Goal: Transaction & Acquisition: Purchase product/service

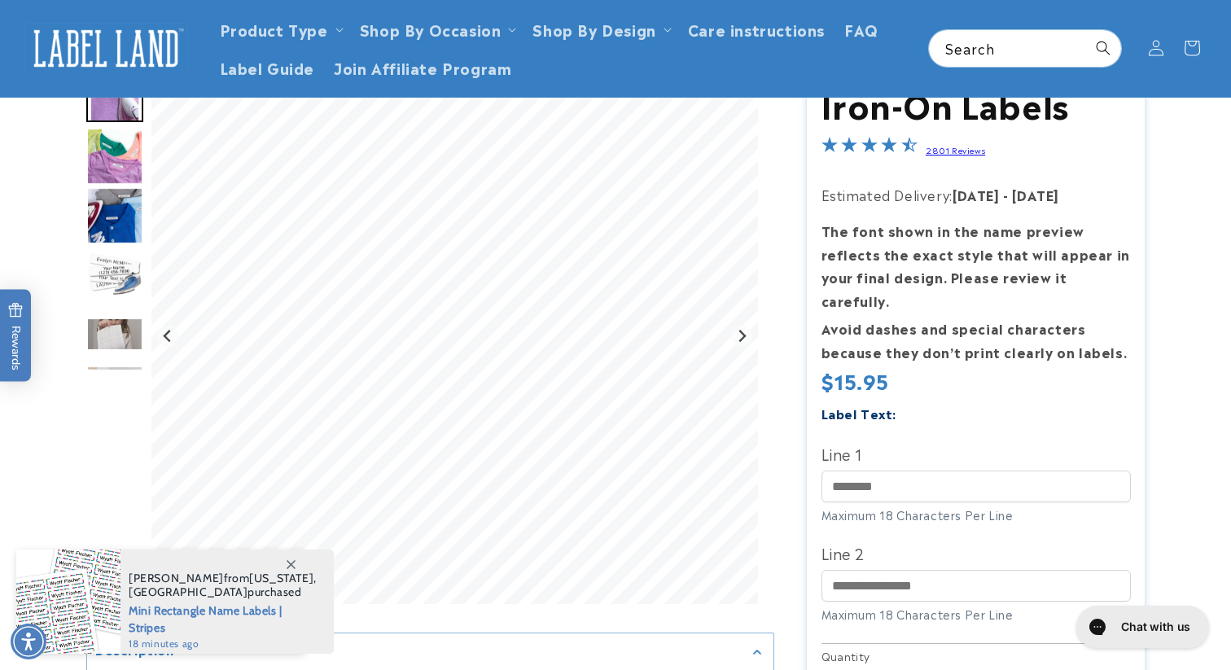
scroll to position [73, 0]
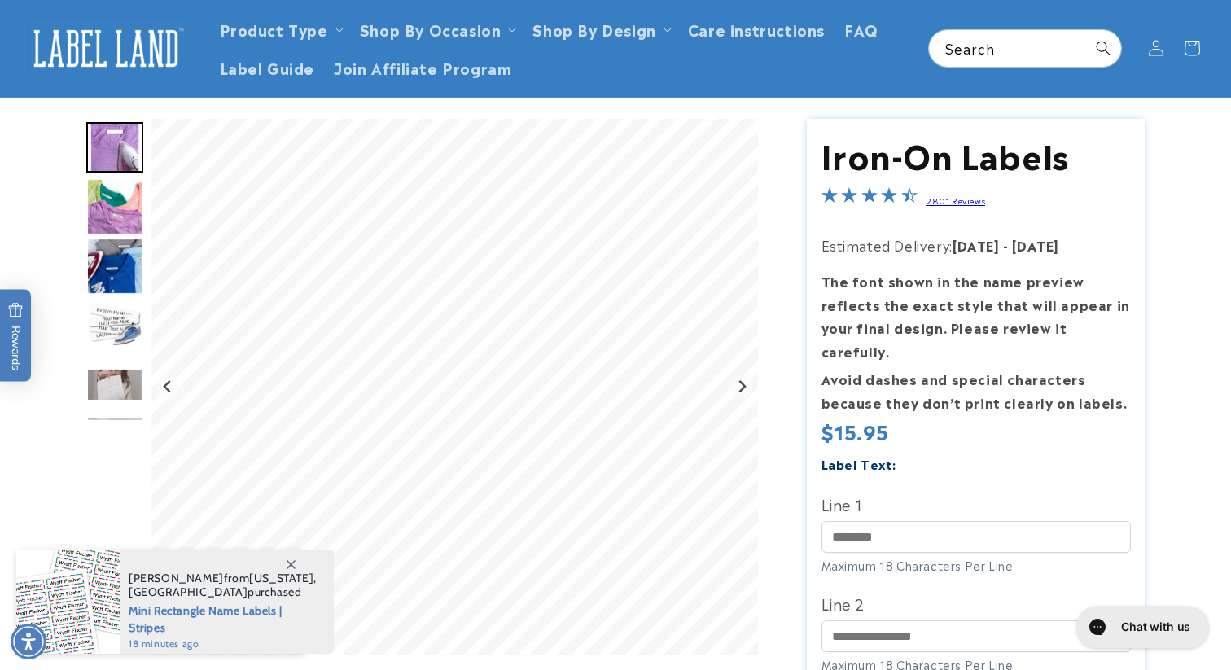
click at [124, 200] on img "Go to slide 2" at bounding box center [114, 206] width 57 height 57
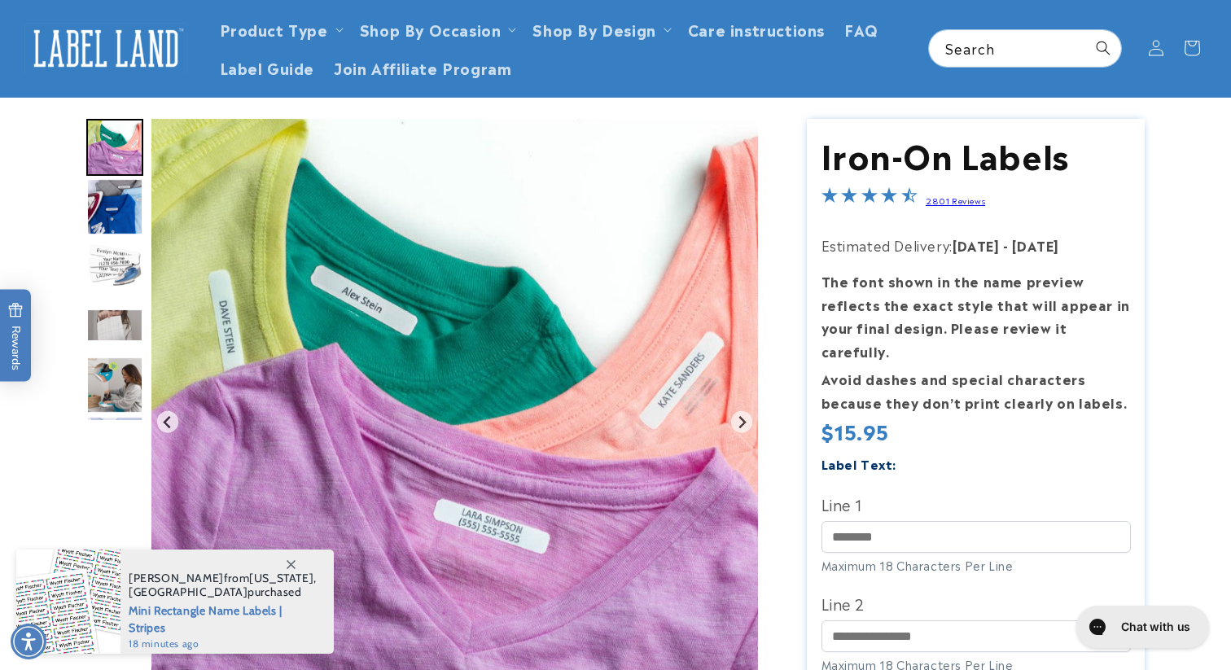
click at [116, 263] on img "Go to slide 4" at bounding box center [114, 266] width 57 height 57
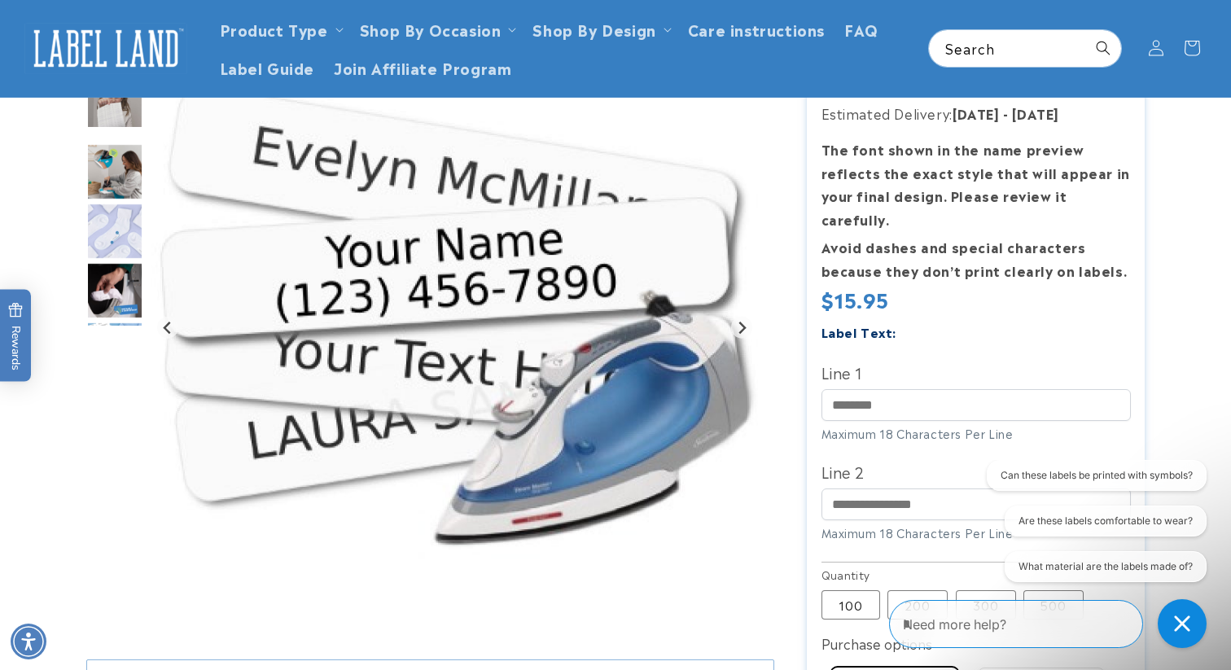
scroll to position [162, 0]
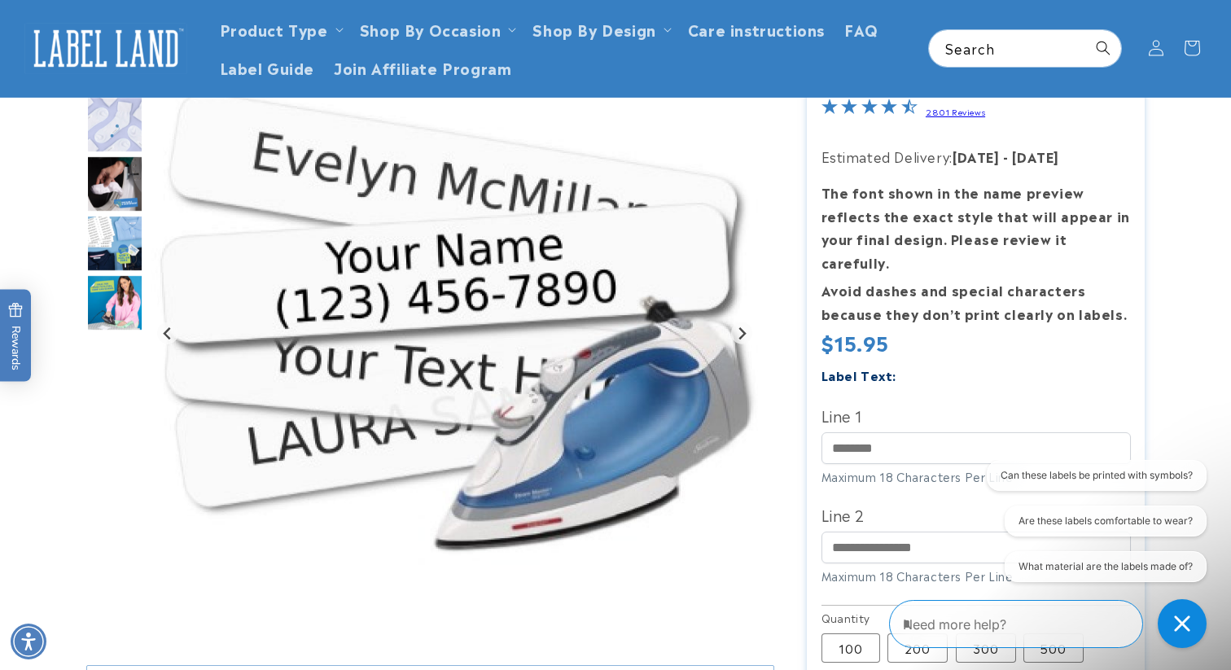
drag, startPoint x: 124, startPoint y: 301, endPoint x: 120, endPoint y: 190, distance: 110.8
click at [120, 190] on img "Go to slide 8" at bounding box center [114, 183] width 57 height 57
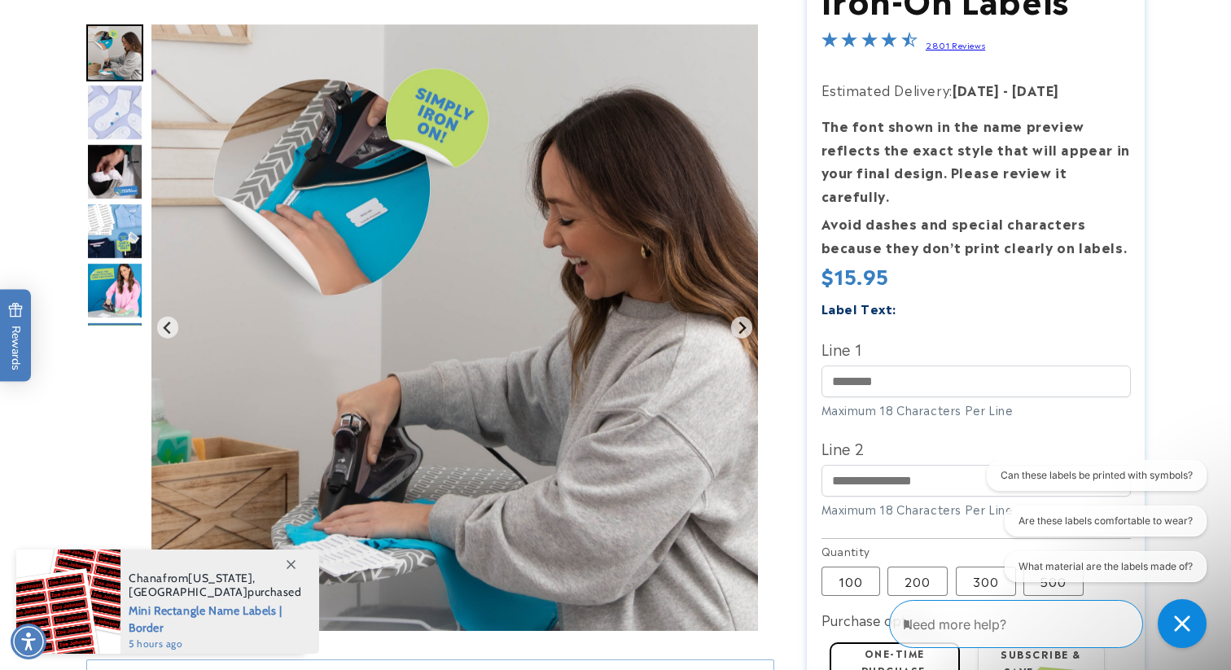
scroll to position [234, 0]
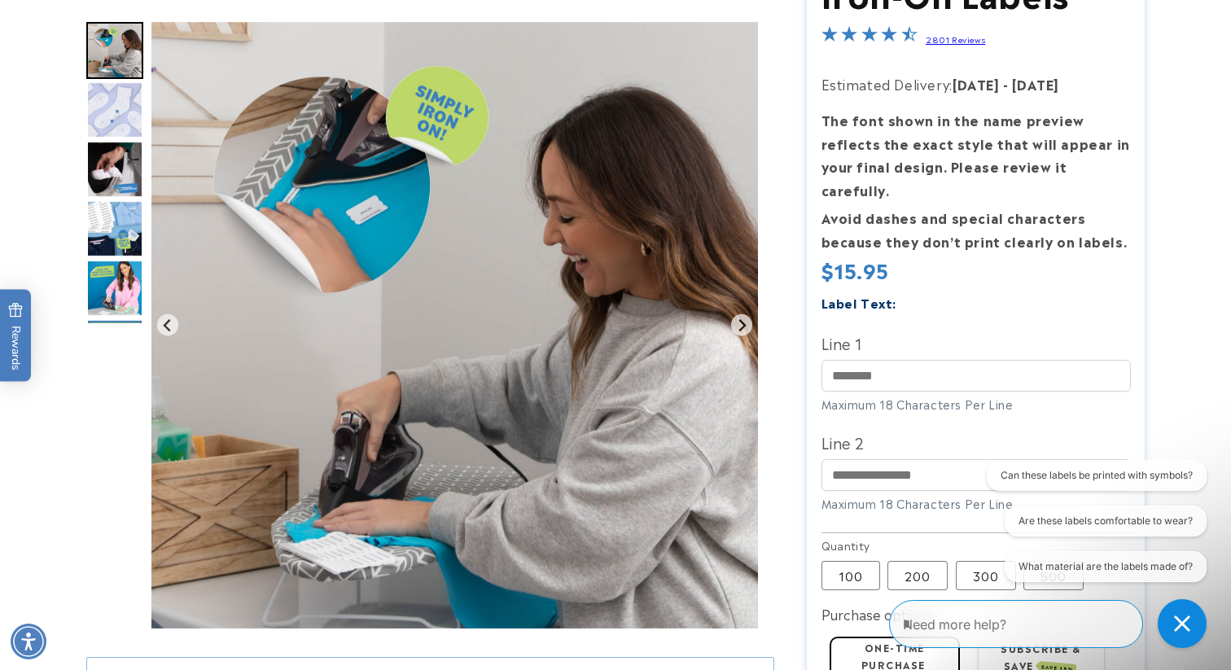
click at [104, 166] on img "Go to slide 8" at bounding box center [114, 169] width 57 height 57
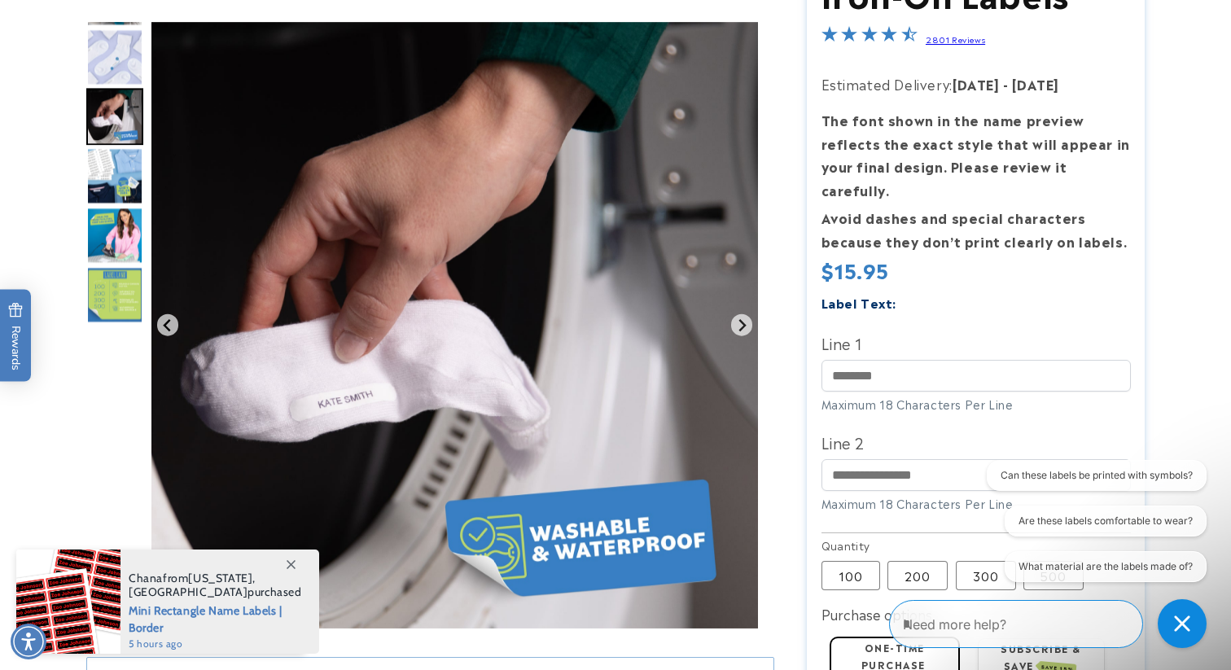
click at [104, 210] on img "Go to slide 10" at bounding box center [114, 235] width 57 height 57
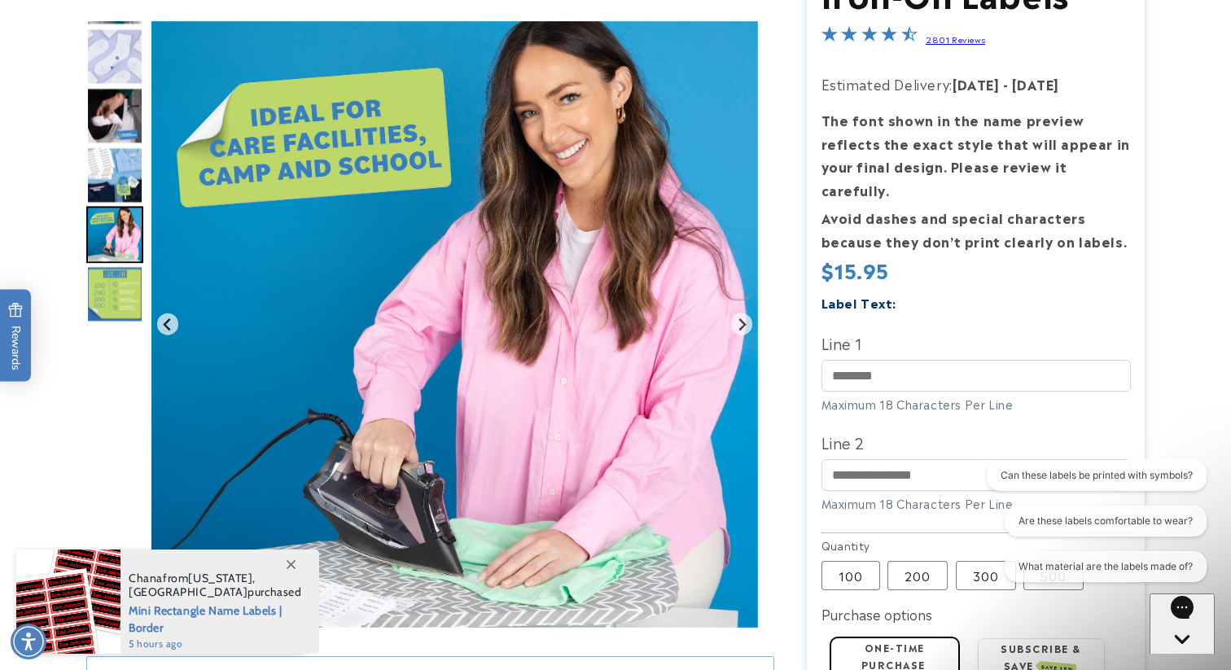
click at [110, 272] on img "Go to slide 11" at bounding box center [114, 293] width 57 height 57
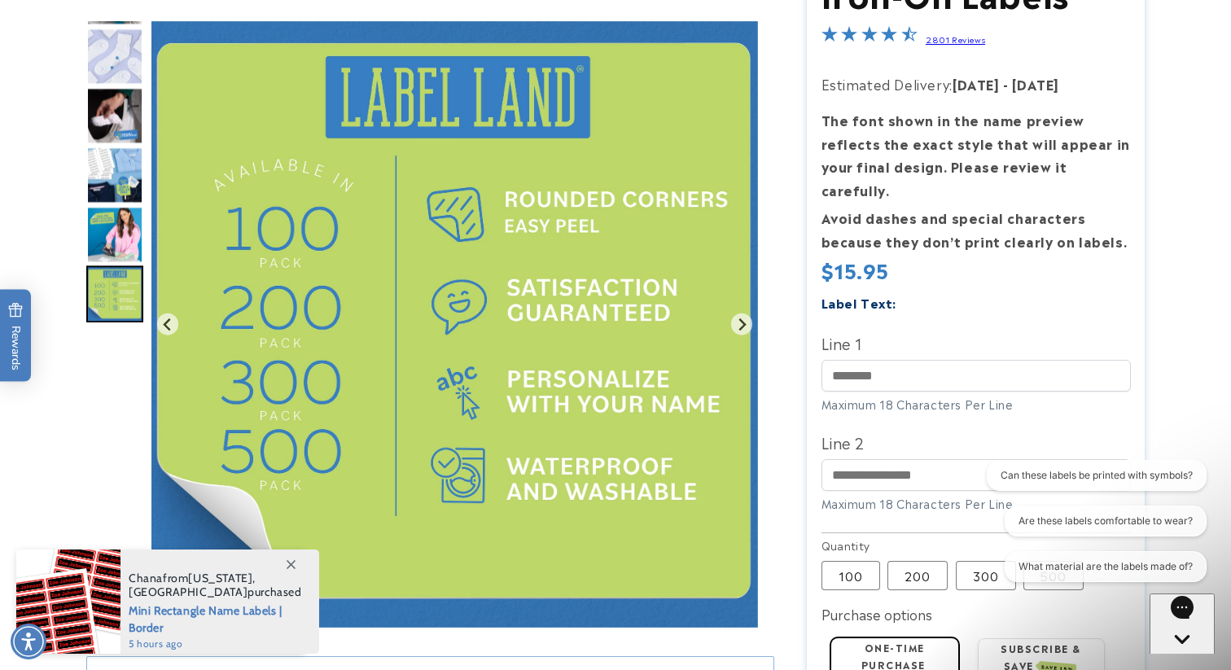
click at [116, 163] on img "Go to slide 9" at bounding box center [114, 175] width 57 height 57
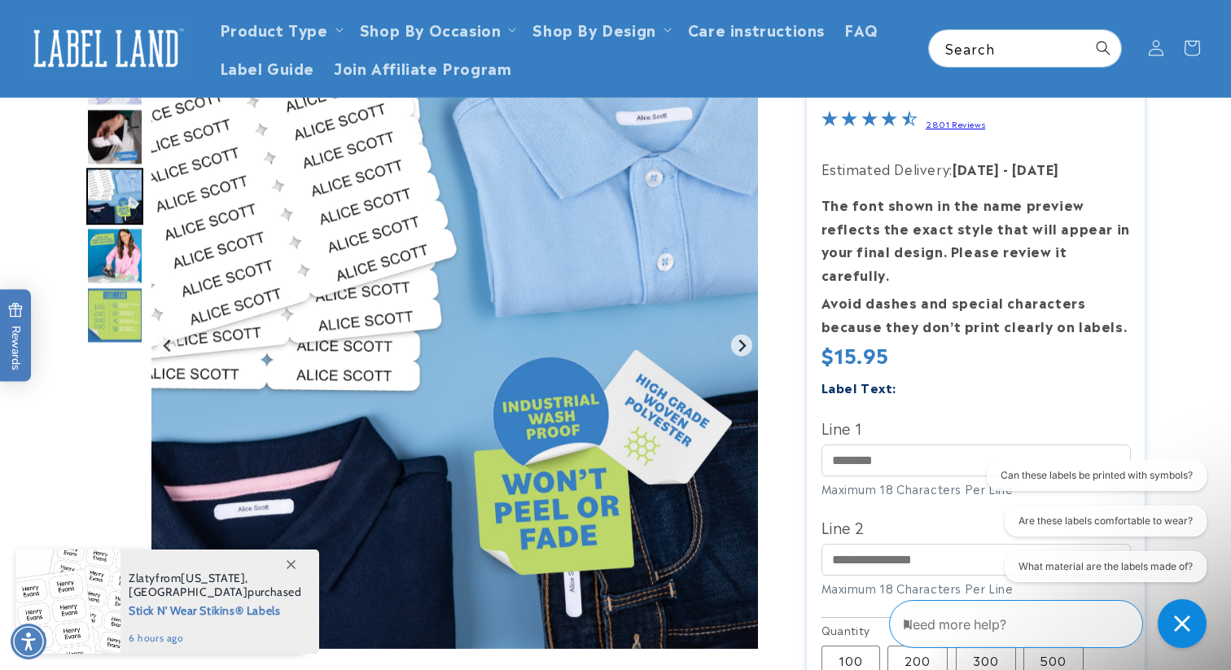
scroll to position [134, 0]
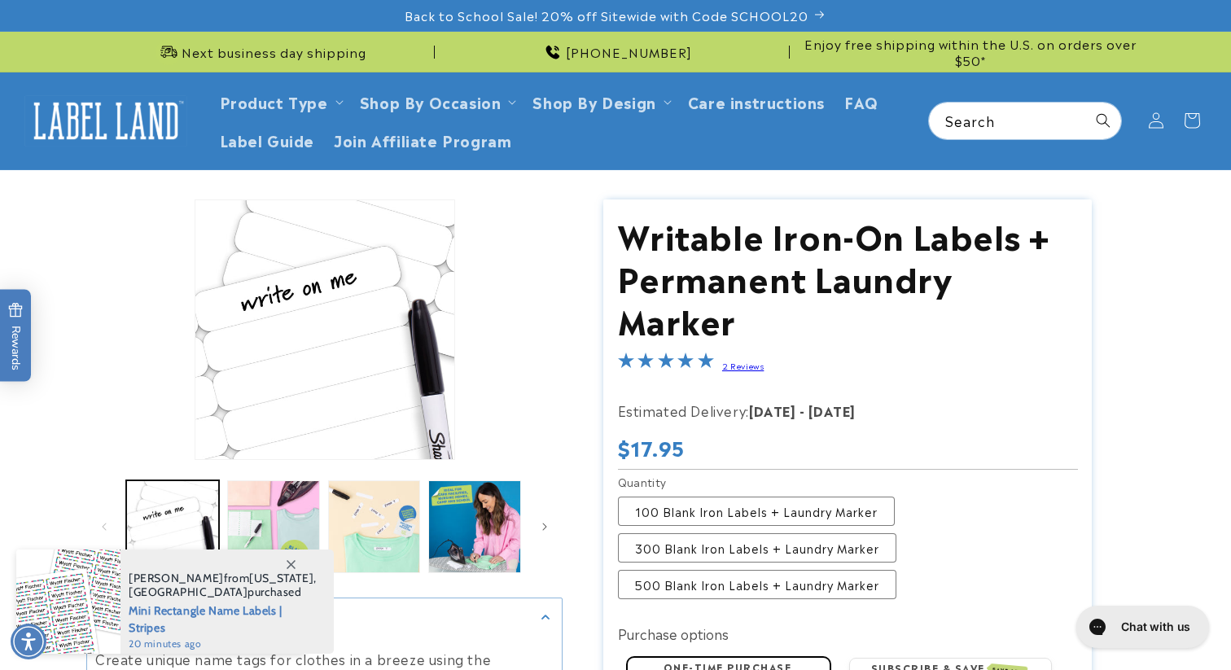
click at [140, 109] on img at bounding box center [105, 120] width 163 height 50
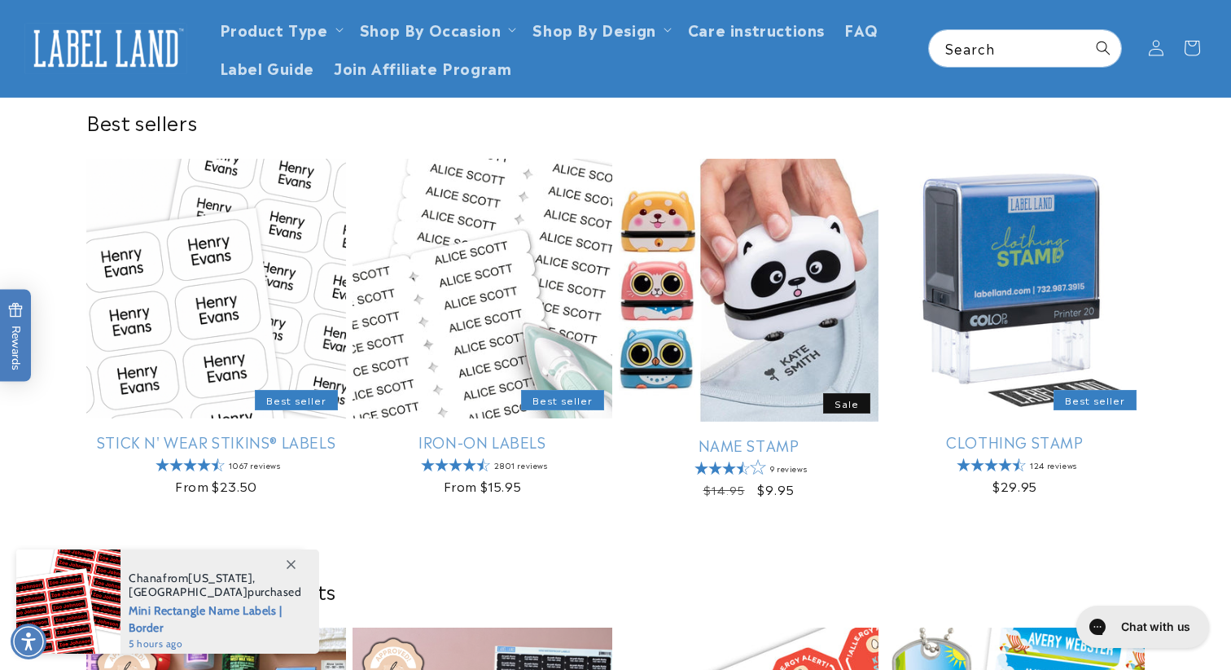
scroll to position [426, 0]
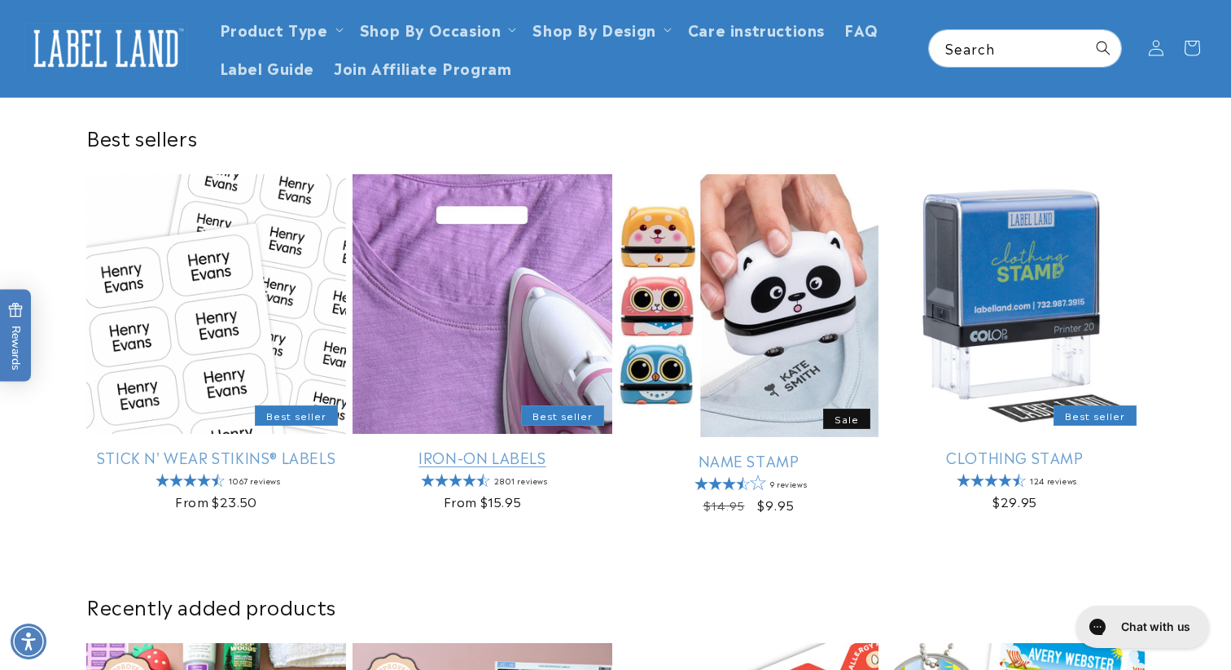
click at [523, 462] on link "Iron-On Labels" at bounding box center [482, 457] width 260 height 19
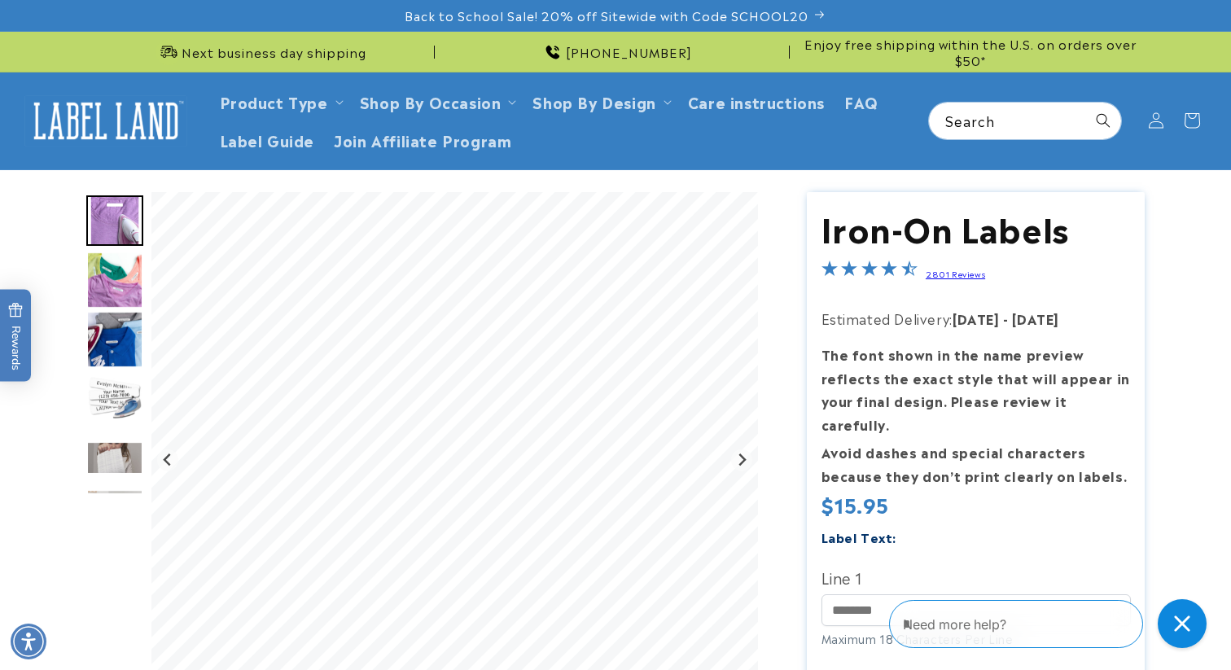
scroll to position [69, 0]
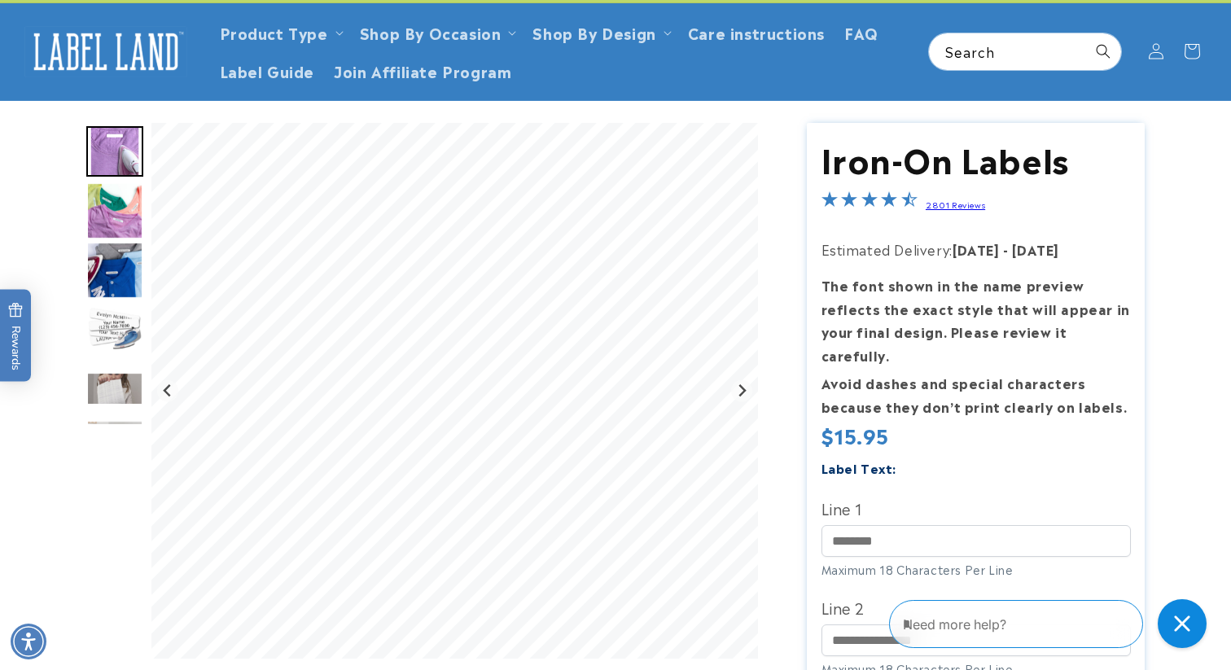
click at [121, 316] on img "Go to slide 4" at bounding box center [114, 329] width 57 height 57
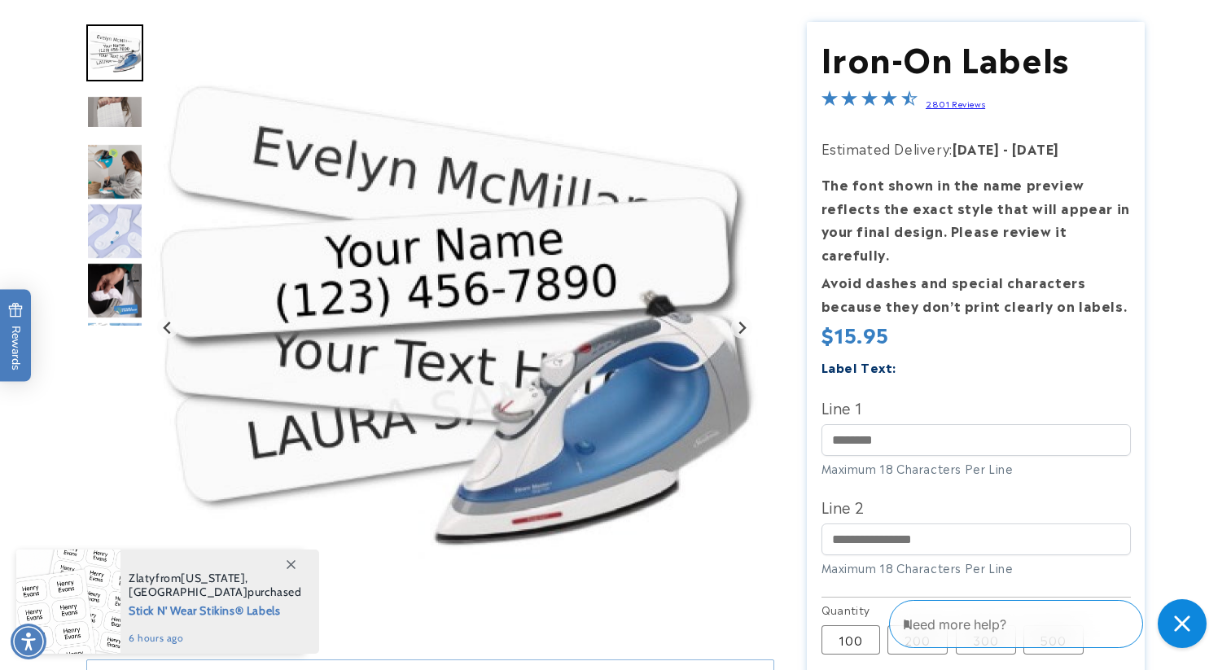
scroll to position [198, 0]
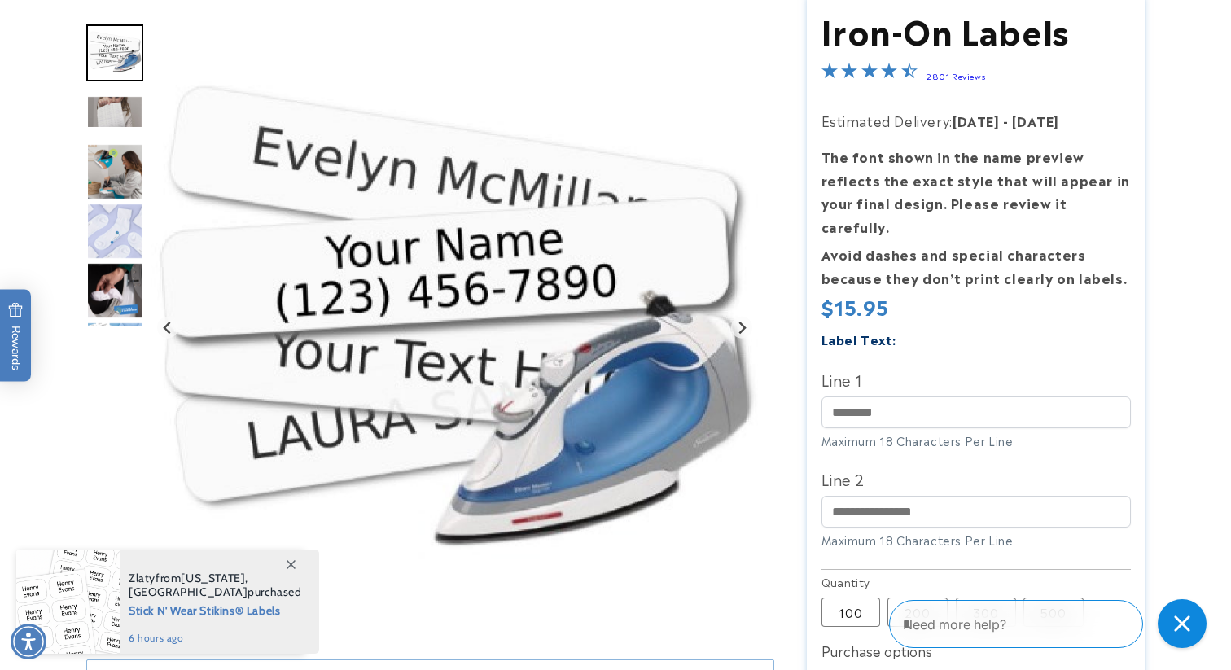
click at [128, 301] on img "Go to slide 8" at bounding box center [114, 290] width 57 height 57
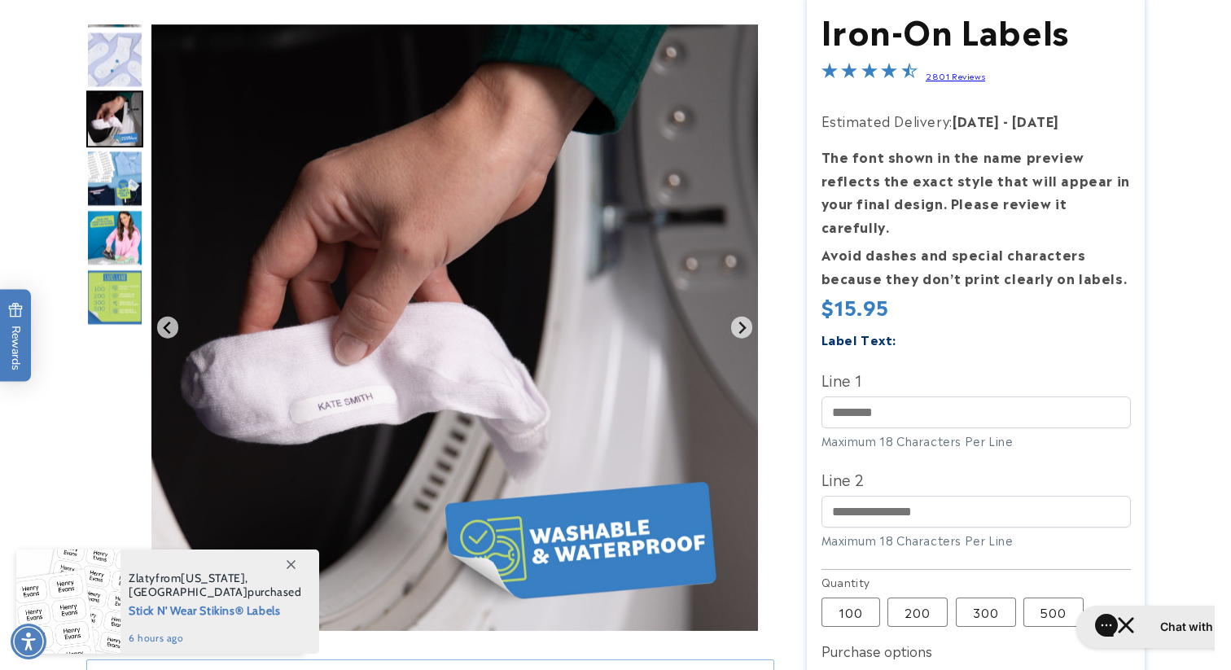
click at [128, 301] on img "Go to slide 11" at bounding box center [114, 297] width 57 height 57
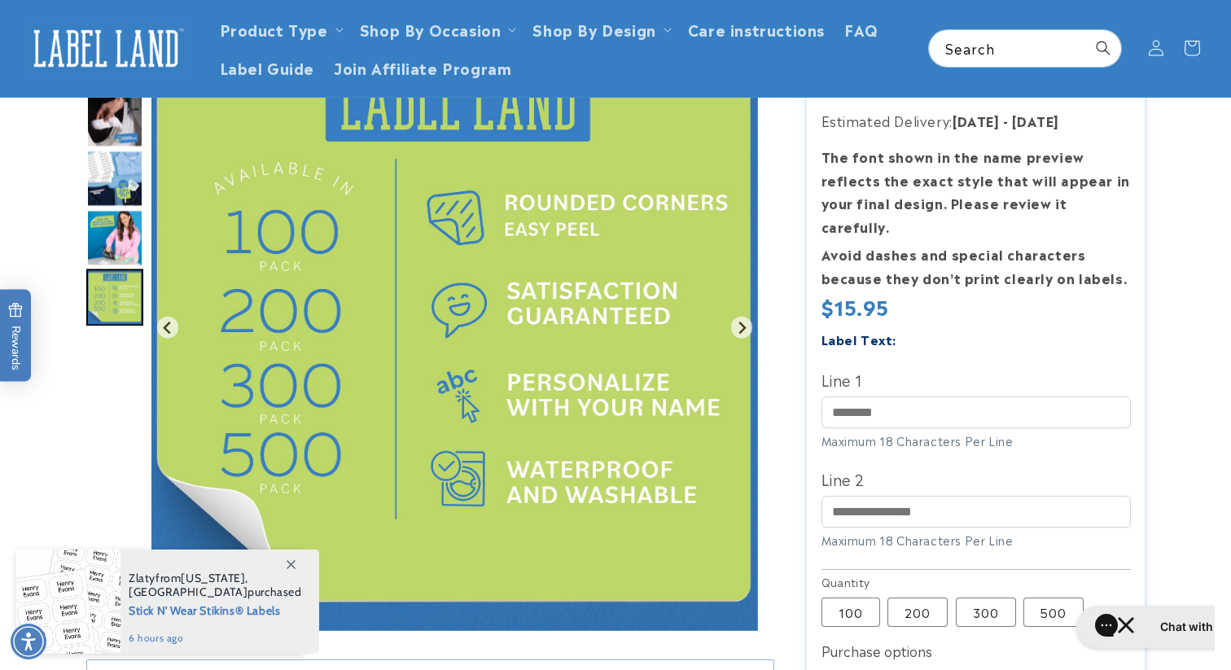
scroll to position [0, 0]
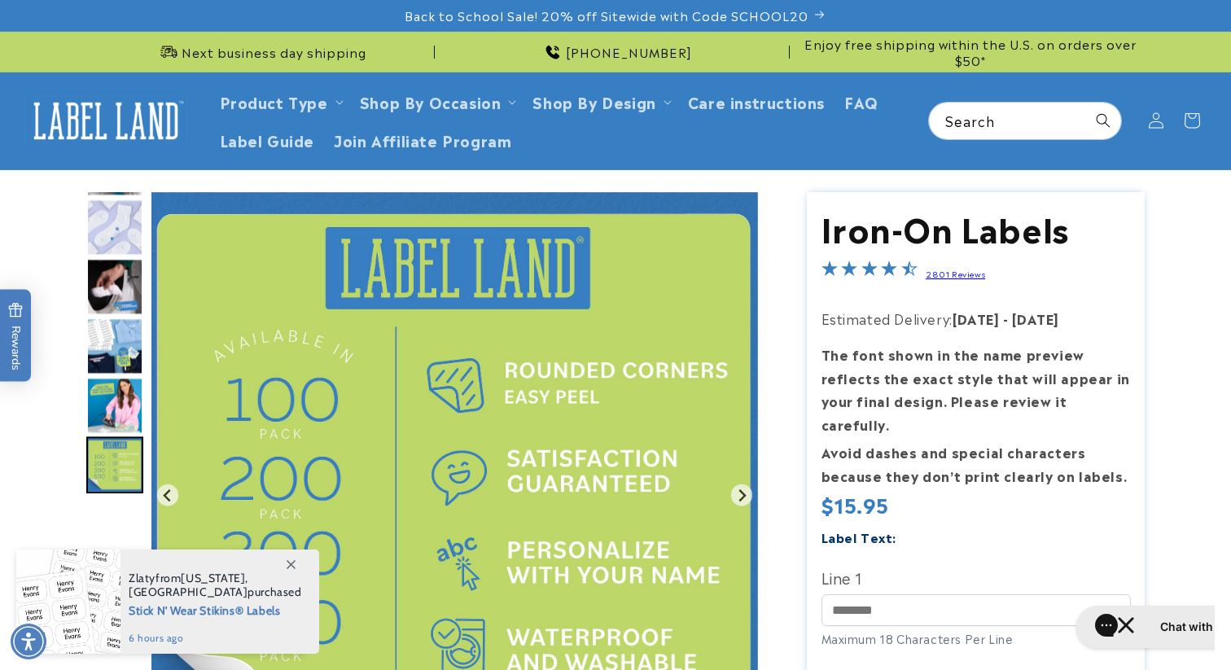
click at [106, 219] on img "Go to slide 7" at bounding box center [114, 227] width 57 height 57
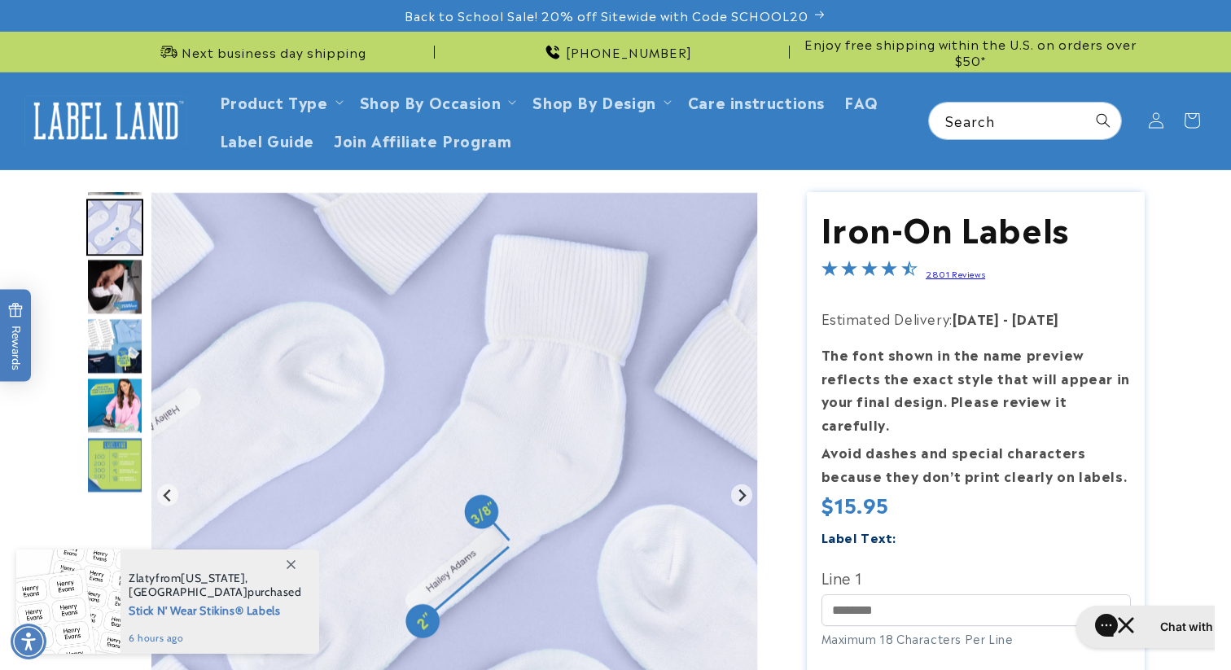
click at [106, 219] on img "Go to slide 7" at bounding box center [114, 227] width 57 height 57
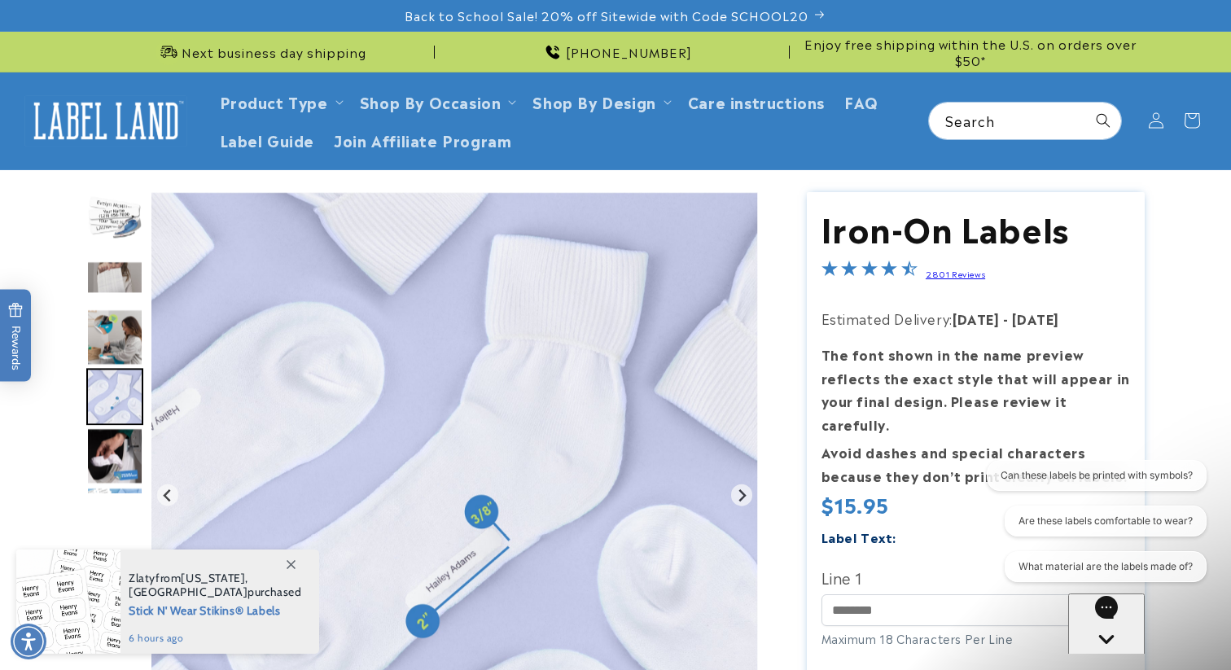
drag, startPoint x: 106, startPoint y: 218, endPoint x: 105, endPoint y: 499, distance: 280.8
click at [103, 425] on img "Go to slide 7" at bounding box center [114, 396] width 57 height 57
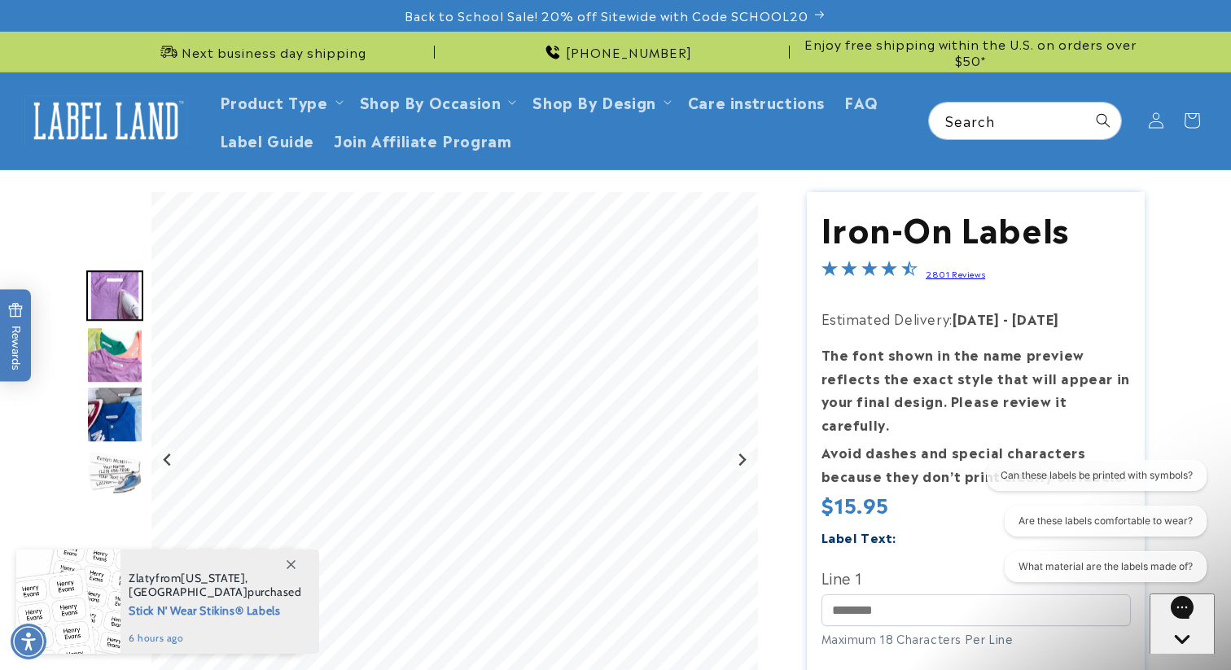
drag, startPoint x: 112, startPoint y: 346, endPoint x: 112, endPoint y: 536, distance: 189.6
click at [112, 536] on div "Gallery Viewer" at bounding box center [114, 464] width 57 height 544
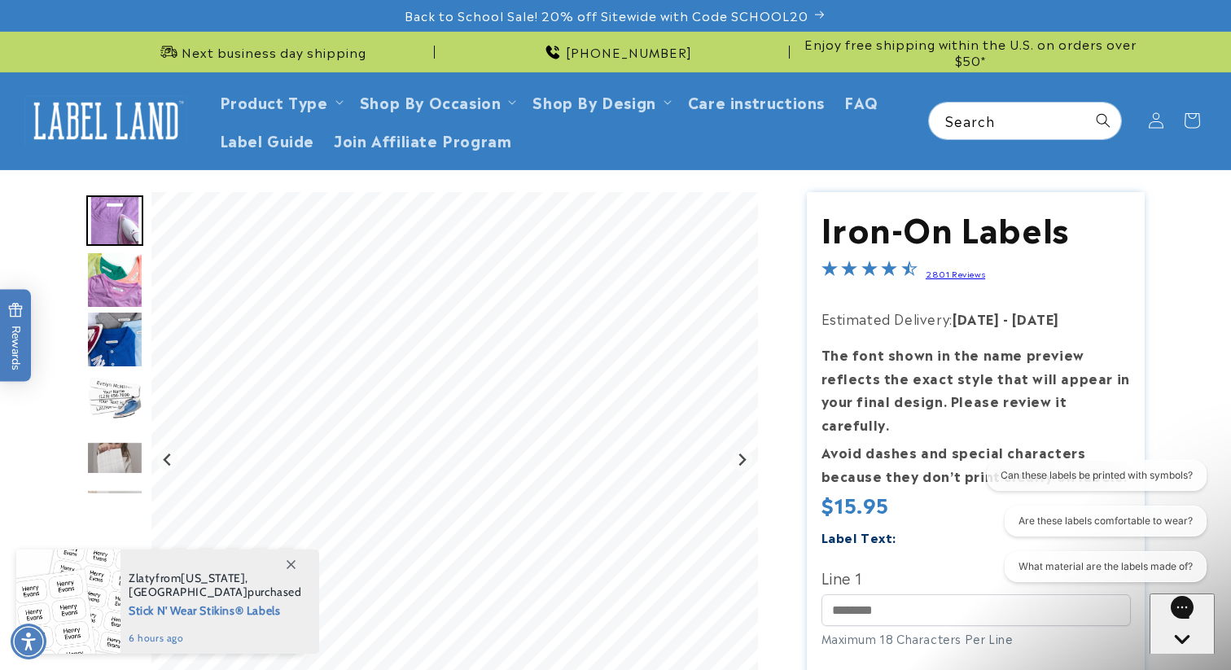
click at [118, 230] on img "Go to slide 1" at bounding box center [114, 220] width 57 height 50
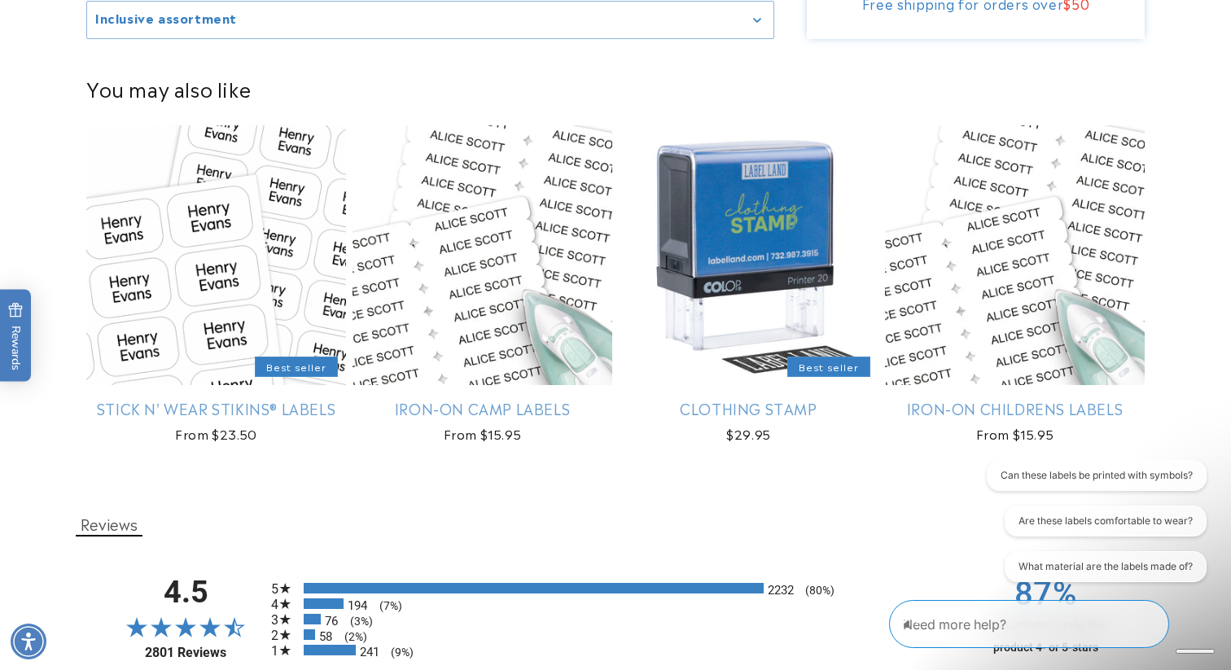
scroll to position [1170, 0]
